Goal: Task Accomplishment & Management: Manage account settings

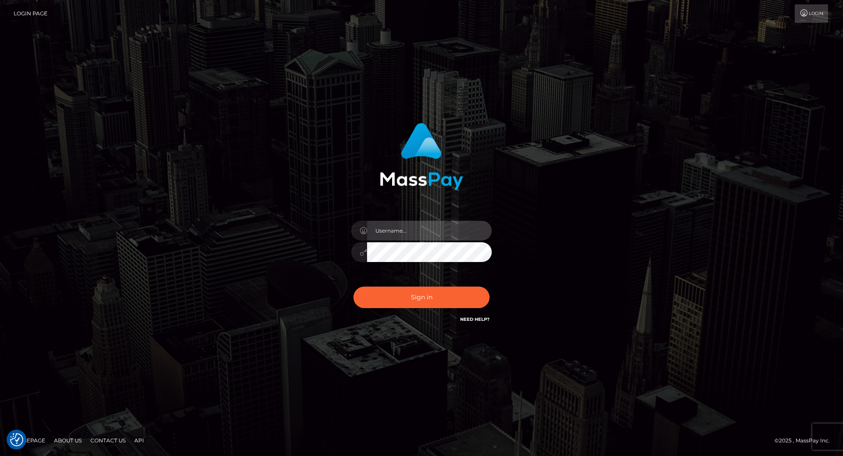
click at [384, 226] on input "text" at bounding box center [429, 231] width 125 height 20
type input "leslie.throne"
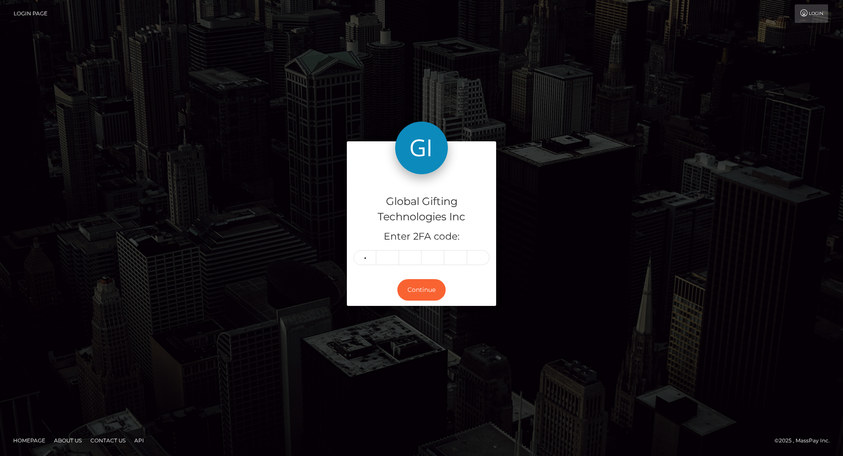
type input "1"
type input "4"
type input "8"
type input "7"
type input "9"
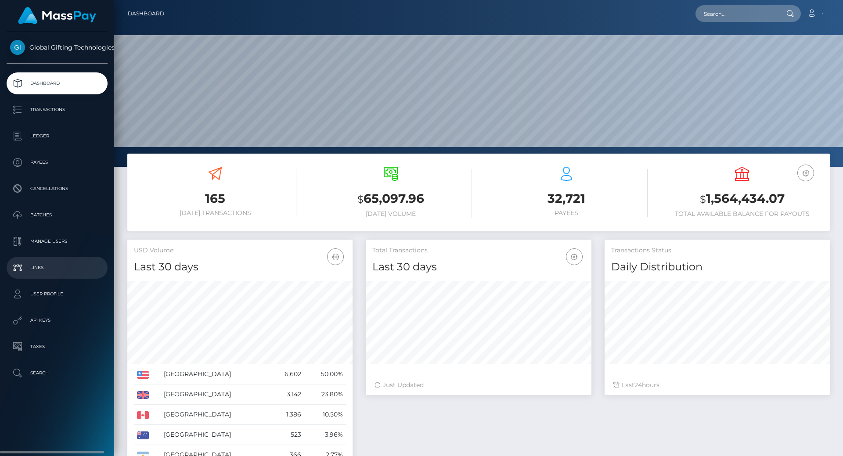
scroll to position [156, 226]
click at [722, 201] on h3 "$ 1,564,434.07" at bounding box center [742, 199] width 162 height 18
copy h3 "1,564,434.07"
